Goal: Transaction & Acquisition: Purchase product/service

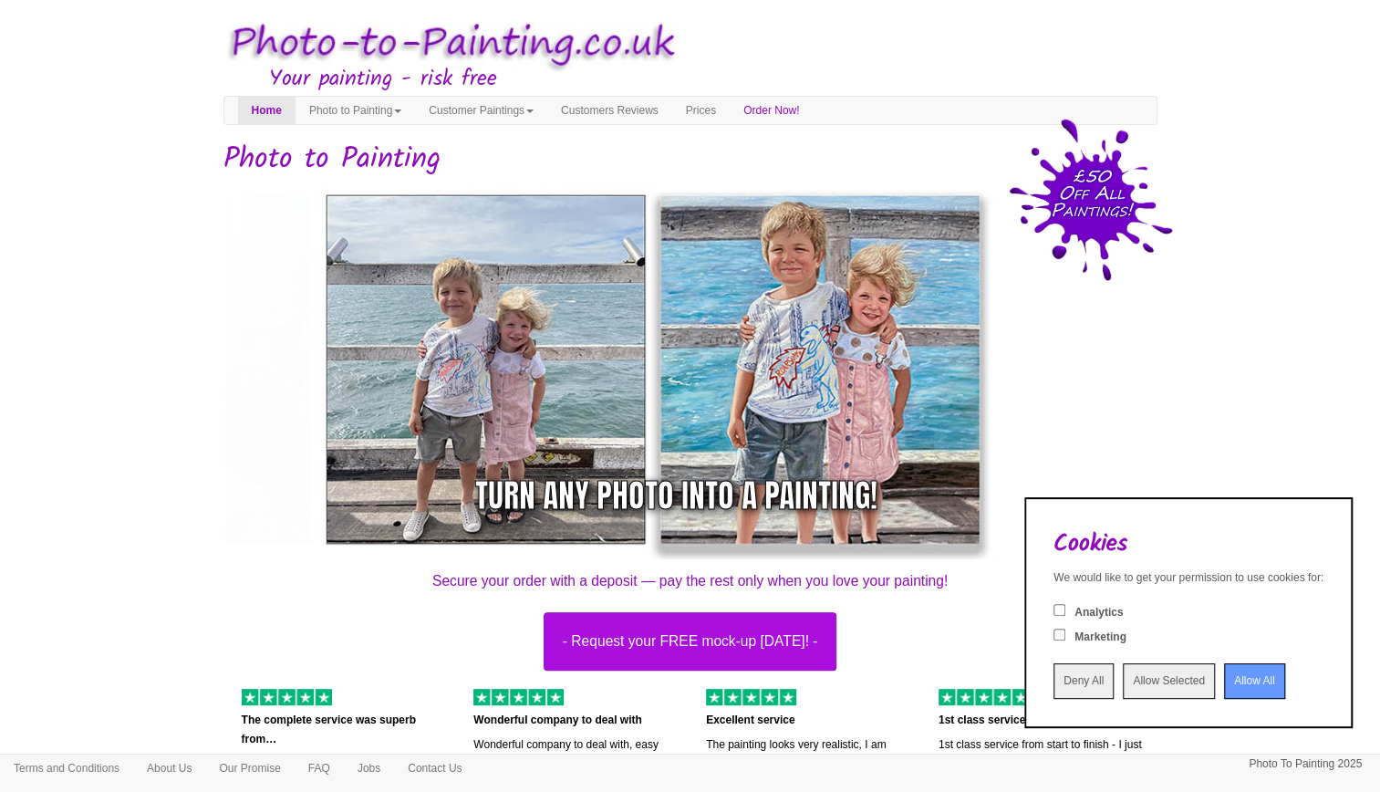
click at [1244, 684] on input "Allow All" at bounding box center [1254, 681] width 61 height 36
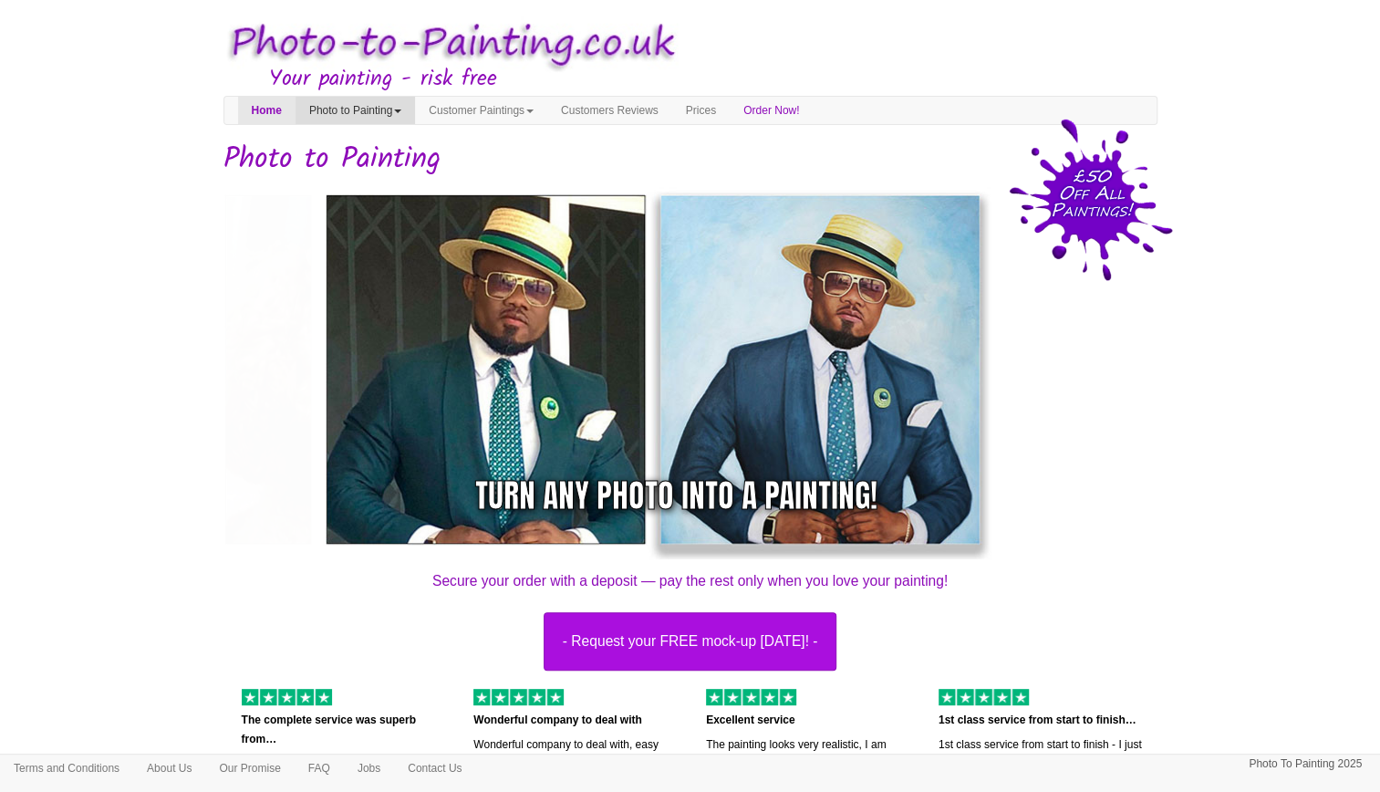
click at [406, 113] on link "Photo to Painting" at bounding box center [354, 110] width 119 height 27
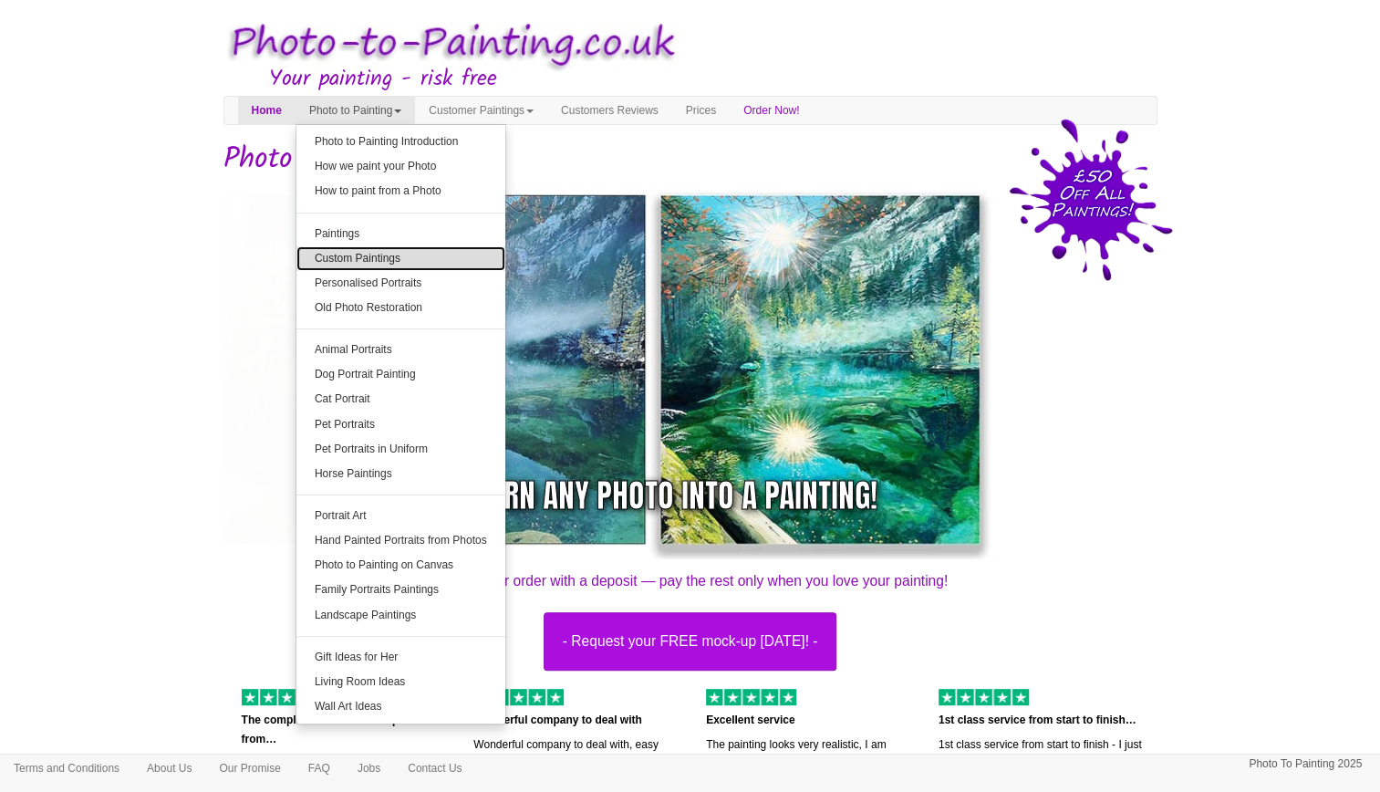
click at [399, 259] on link "Custom Paintings" at bounding box center [400, 258] width 209 height 25
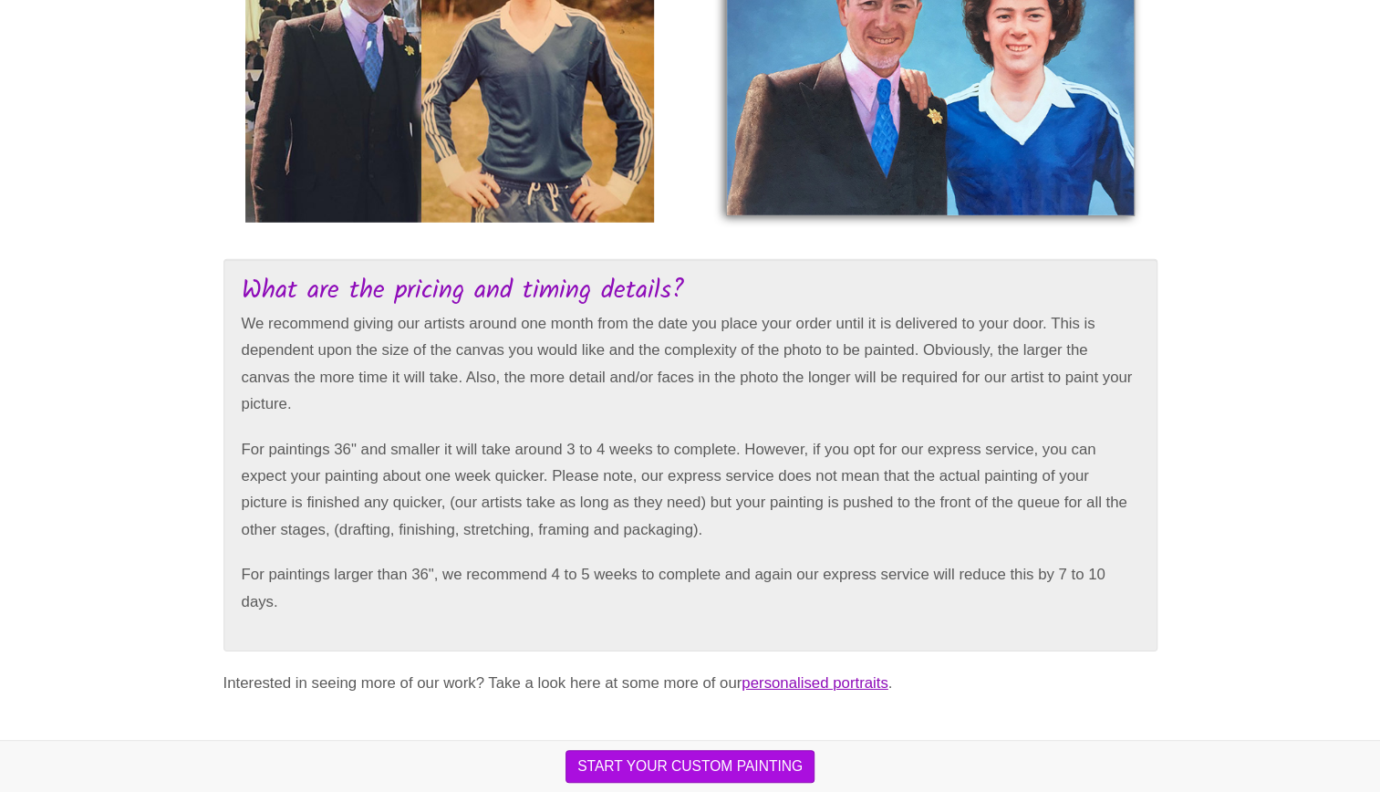
scroll to position [3309, 0]
click at [718, 758] on button "START YOUR CUSTOM PAINTING" at bounding box center [689, 766] width 249 height 33
